Goal: Transaction & Acquisition: Download file/media

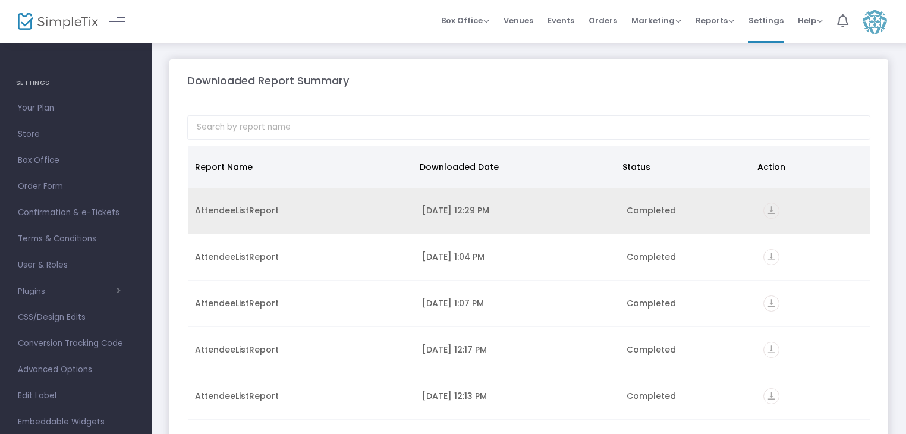
click at [764, 210] on icon "vertical_align_bottom" at bounding box center [772, 211] width 16 height 16
click at [764, 211] on icon "vertical_align_bottom" at bounding box center [772, 211] width 16 height 16
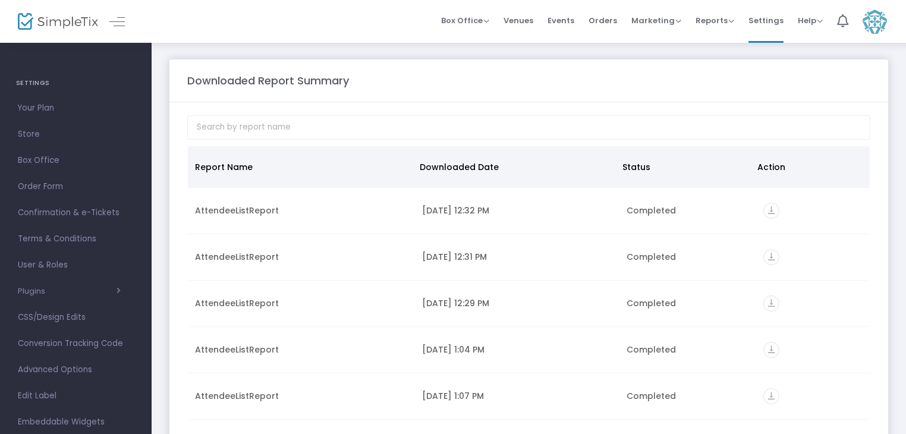
click at [785, 93] on m-panel-header "Downloaded Report Summary" at bounding box center [529, 80] width 719 height 43
